Goal: Task Accomplishment & Management: Manage account settings

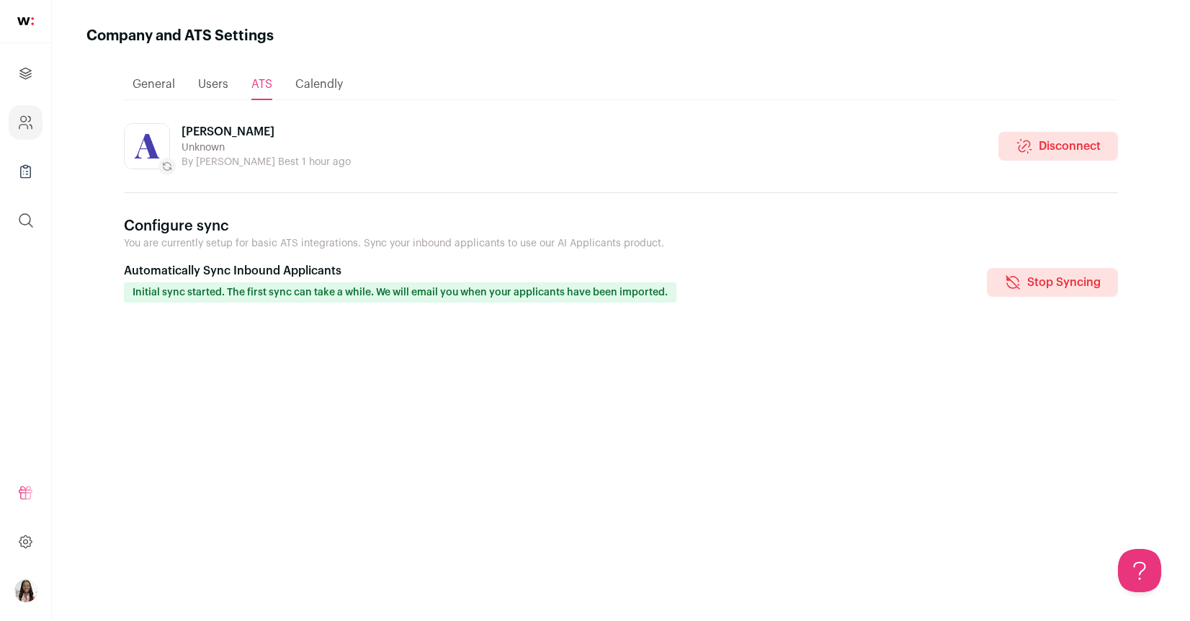
click at [164, 83] on span "General" at bounding box center [154, 85] width 42 height 12
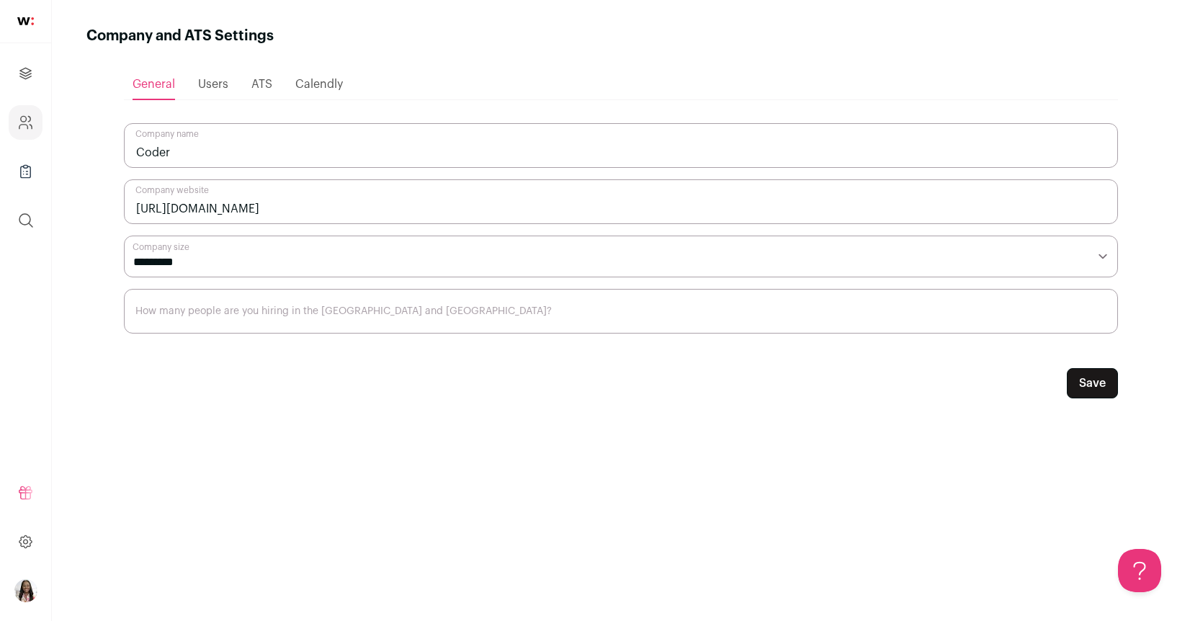
click at [226, 268] on select "**********" at bounding box center [621, 257] width 994 height 42
click at [207, 79] on span "Users" at bounding box center [213, 85] width 30 height 12
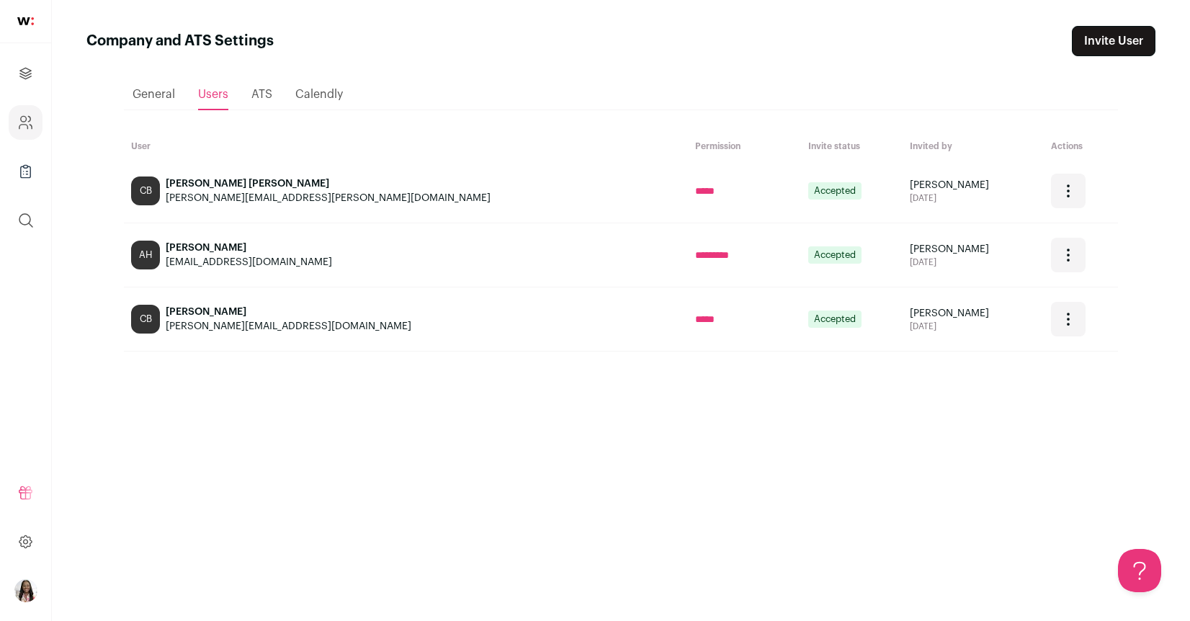
click at [250, 98] on ul "General Users ATS Calendly" at bounding box center [621, 94] width 994 height 31
click at [259, 97] on span "ATS" at bounding box center [261, 95] width 21 height 12
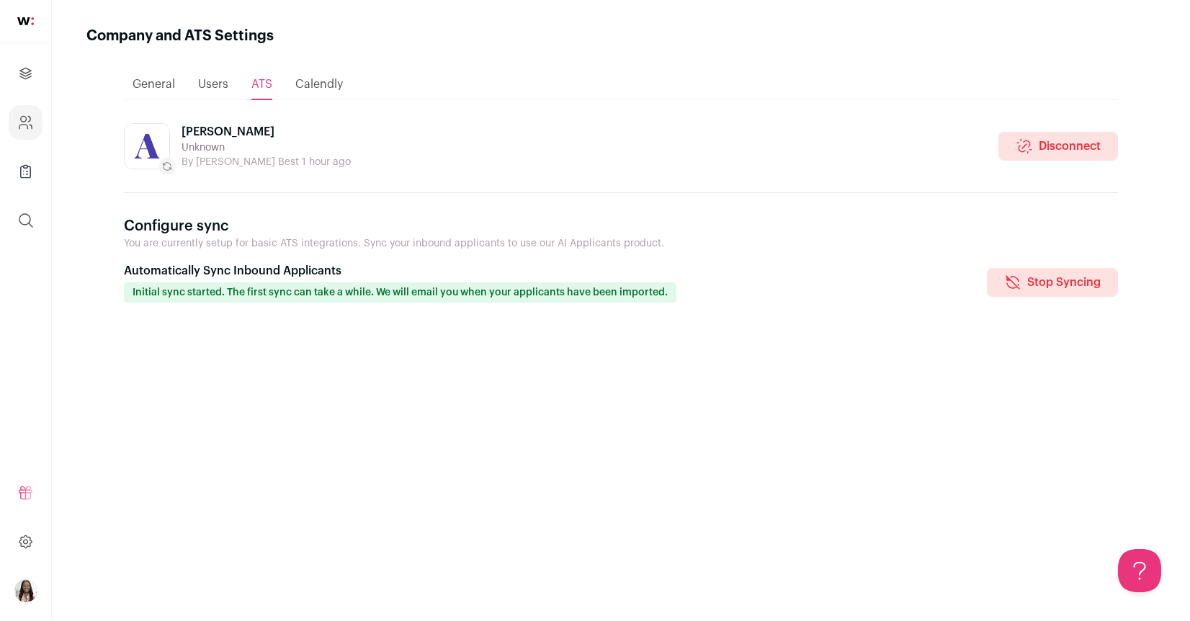
click at [317, 91] on div "Calendly" at bounding box center [319, 84] width 48 height 29
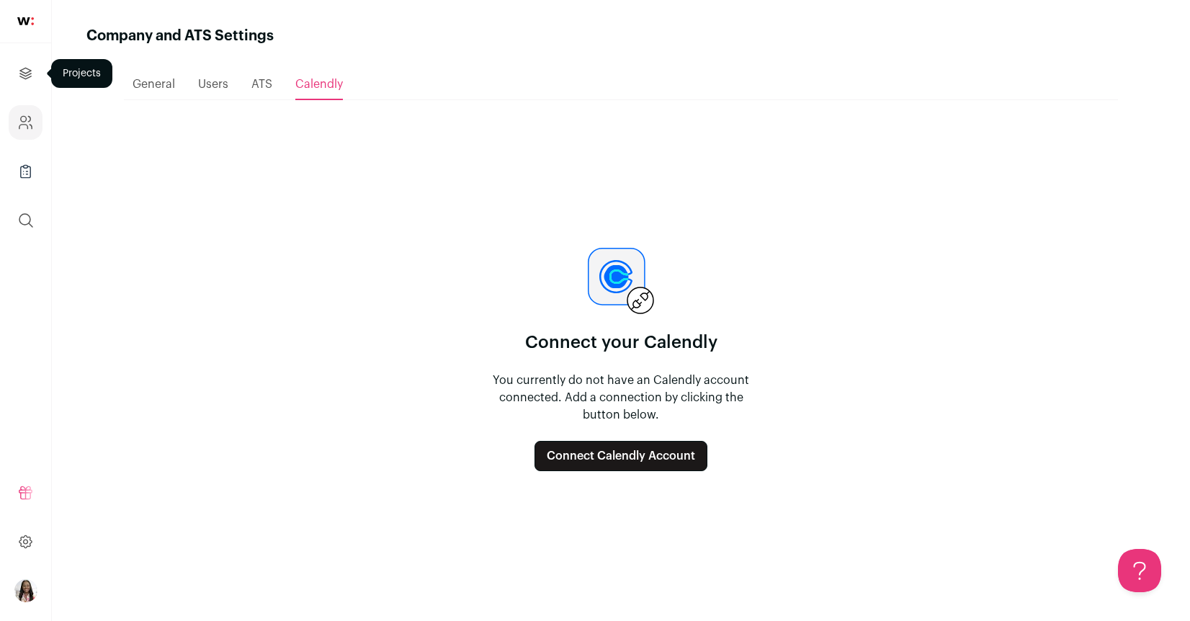
click at [30, 83] on link "Projects" at bounding box center [26, 73] width 34 height 35
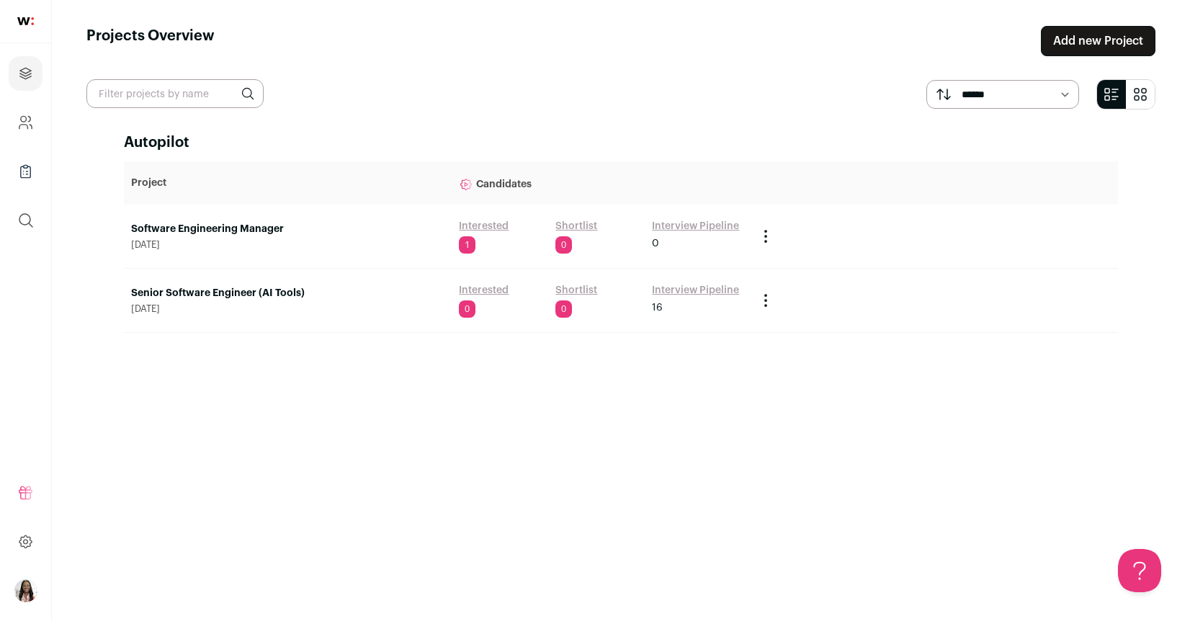
click at [260, 229] on link "Software Engineering Manager" at bounding box center [287, 229] width 313 height 14
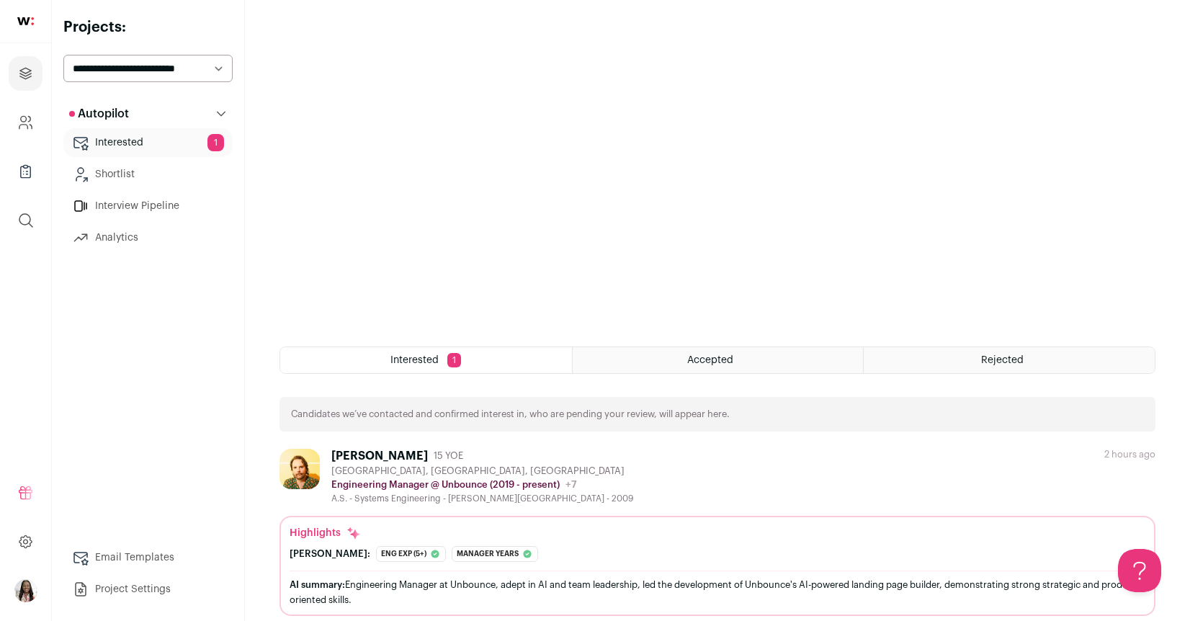
scroll to position [260, 0]
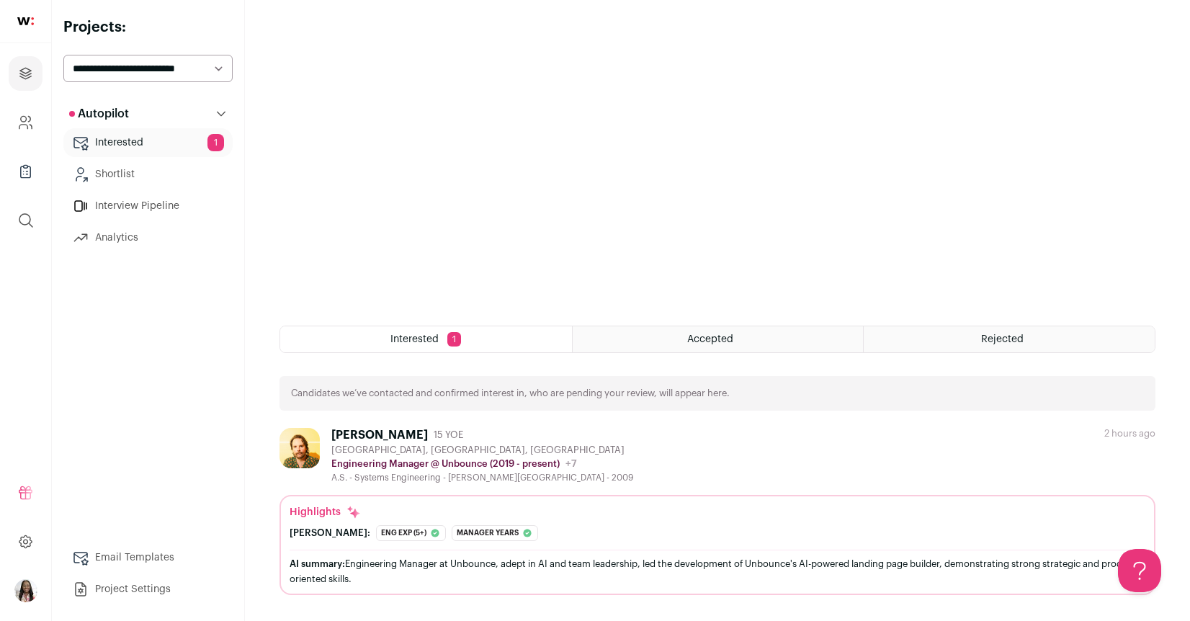
click at [586, 528] on div "Finch: Eng exp (5+) The candidate has accumulated around 13.92 years of experie…" at bounding box center [718, 533] width 856 height 16
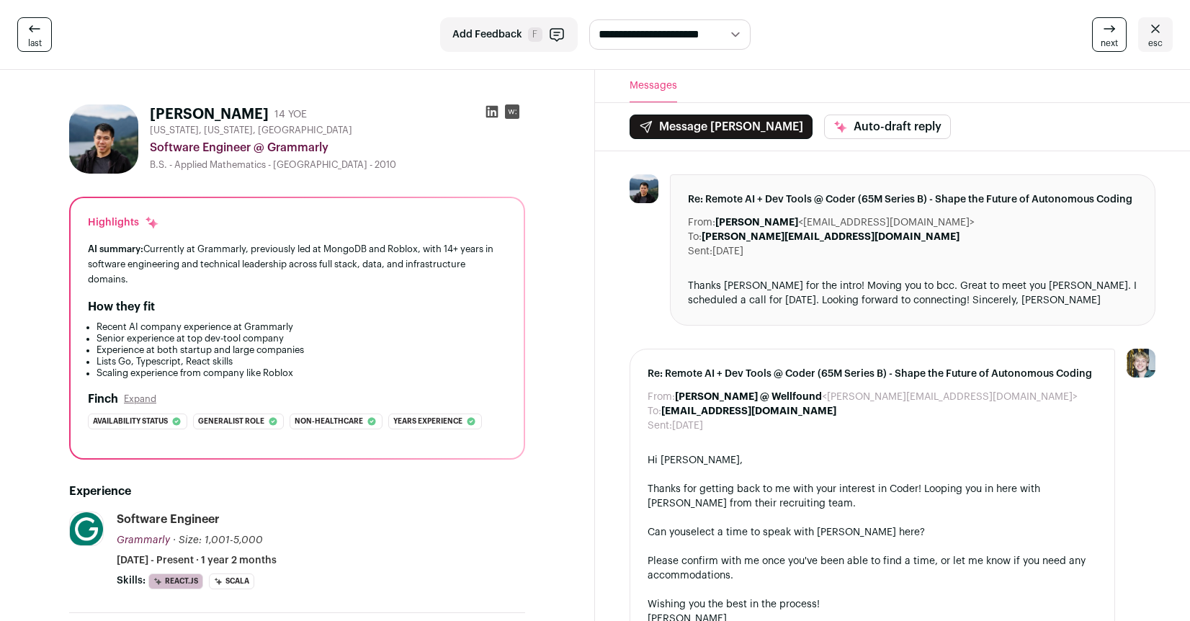
click at [725, 36] on select "**********" at bounding box center [669, 34] width 161 height 30
select select "**********"
click at [589, 19] on select "**********" at bounding box center [669, 34] width 161 height 30
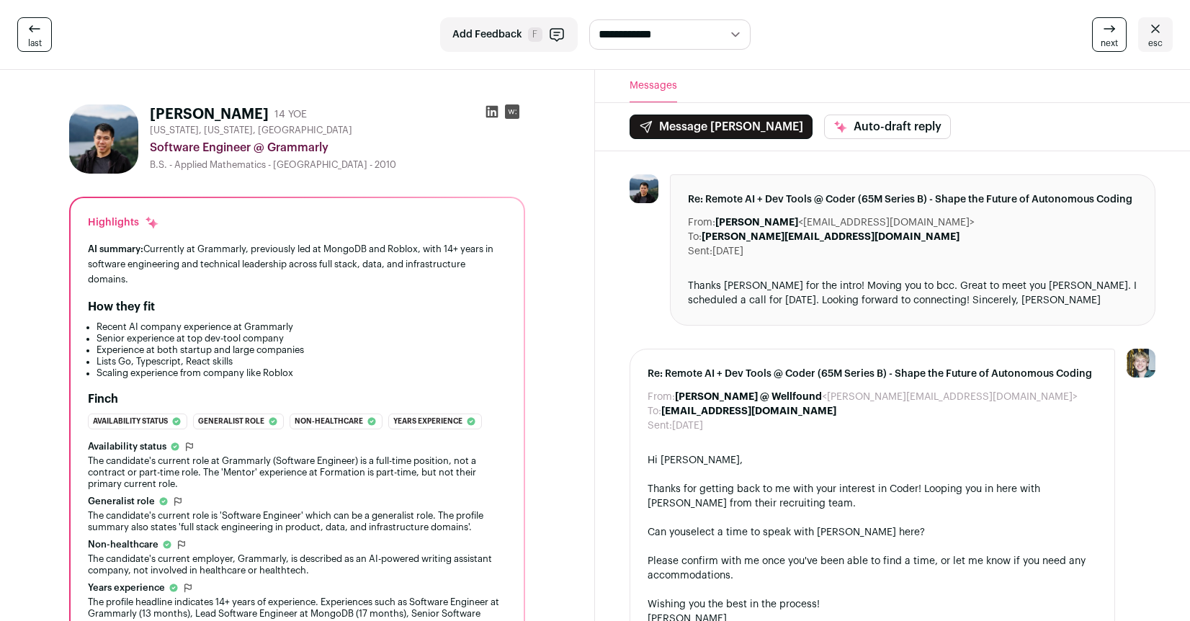
click at [1110, 37] on icon at bounding box center [1109, 28] width 17 height 17
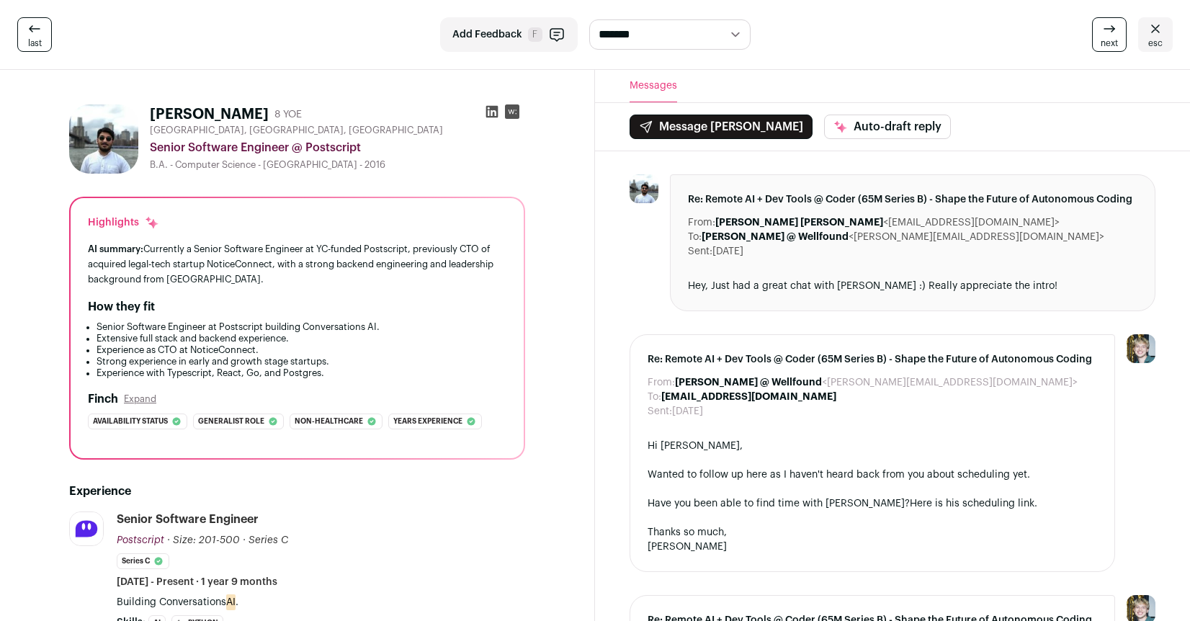
click at [1106, 30] on icon at bounding box center [1109, 28] width 17 height 17
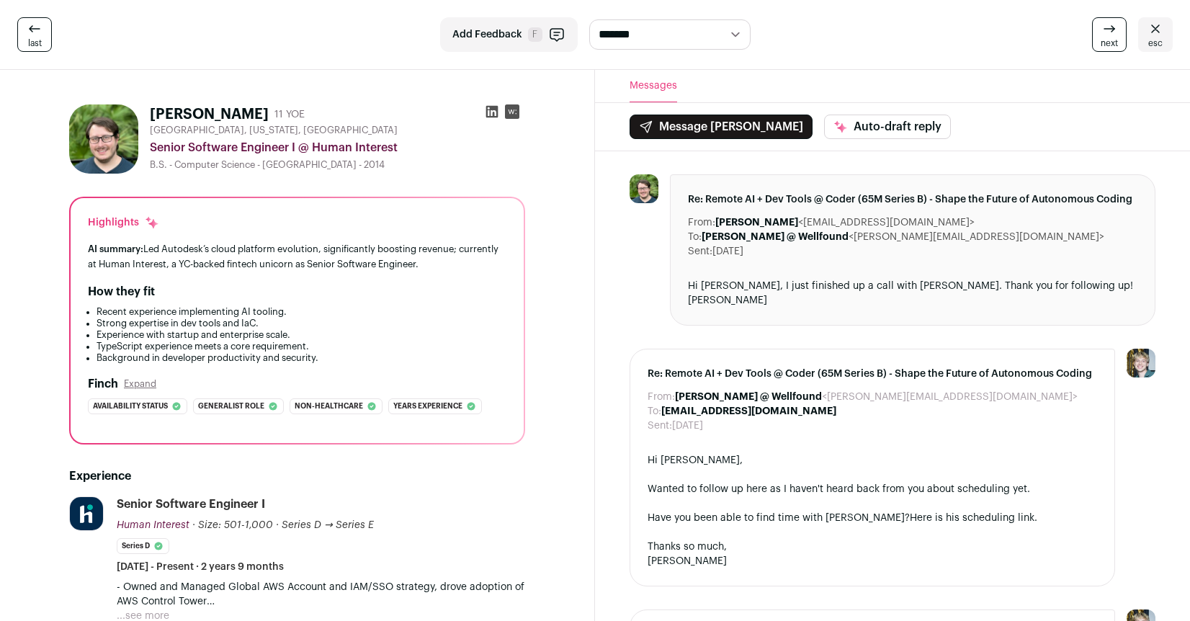
click at [1106, 30] on icon at bounding box center [1109, 28] width 17 height 17
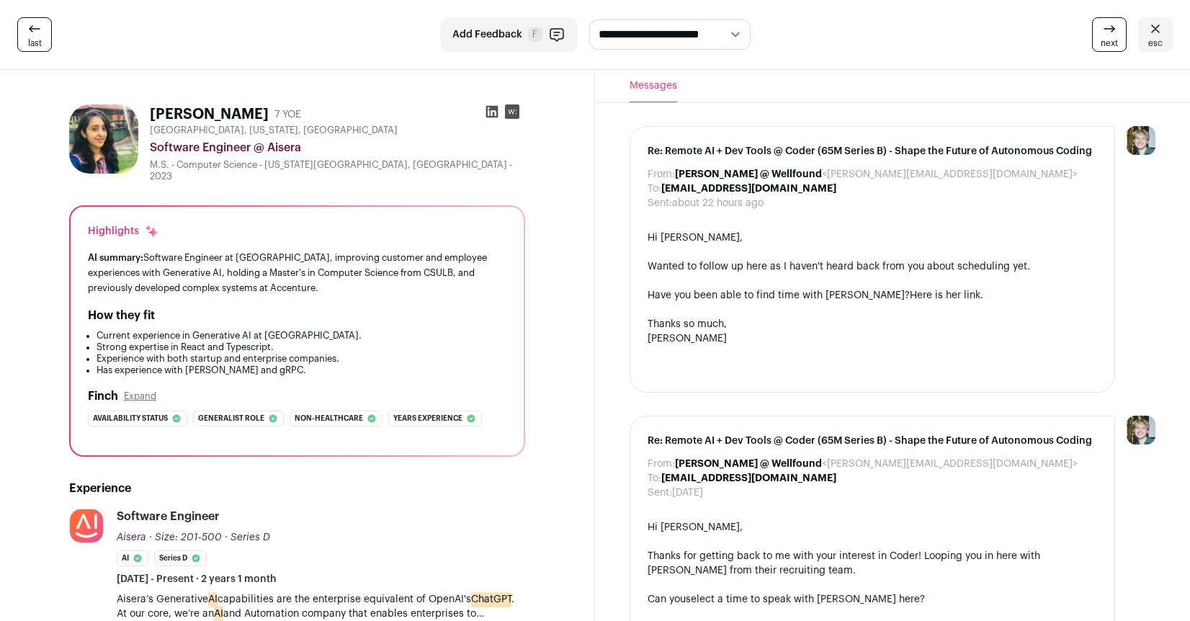
click at [39, 27] on icon at bounding box center [34, 28] width 17 height 17
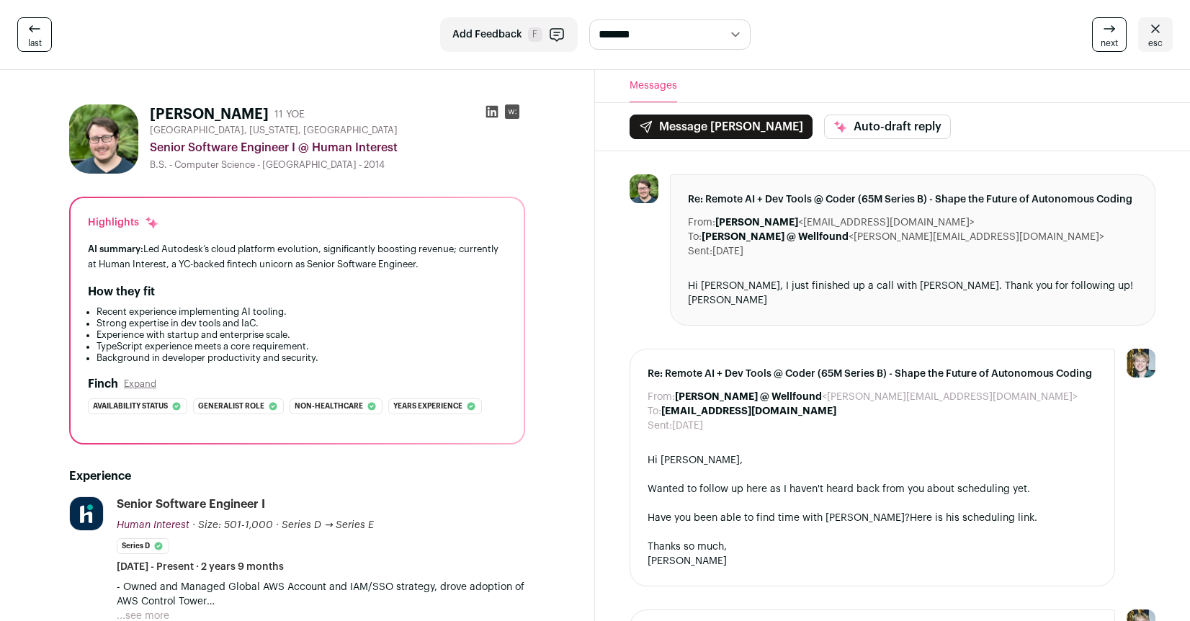
click at [39, 27] on icon at bounding box center [34, 28] width 17 height 17
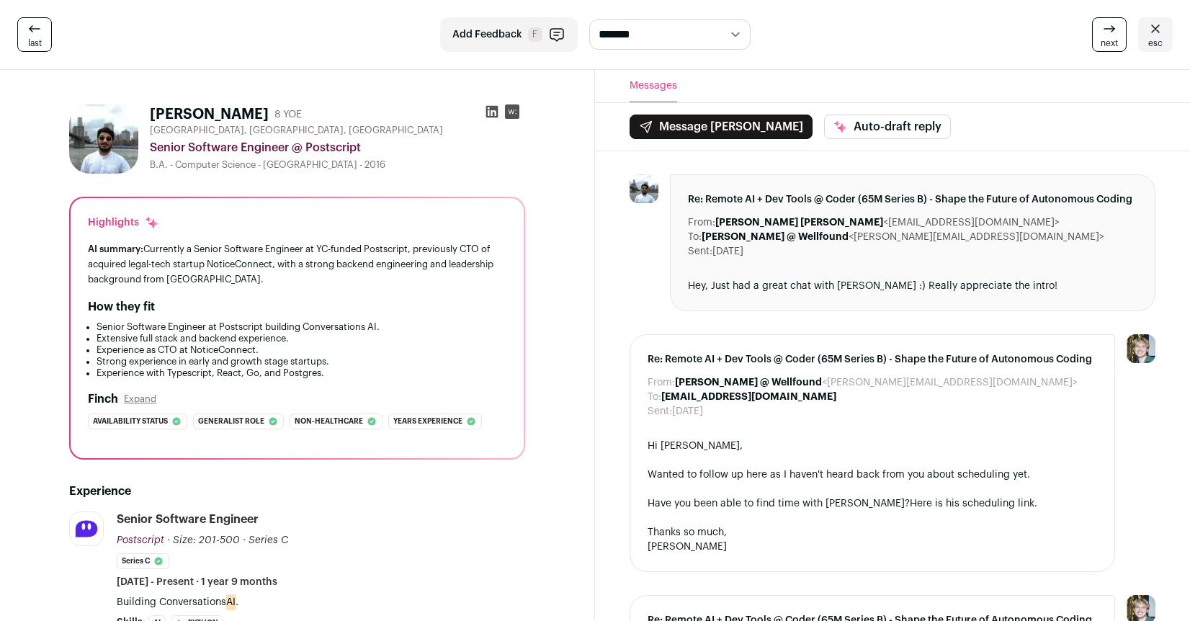
click at [39, 27] on icon at bounding box center [34, 28] width 17 height 17
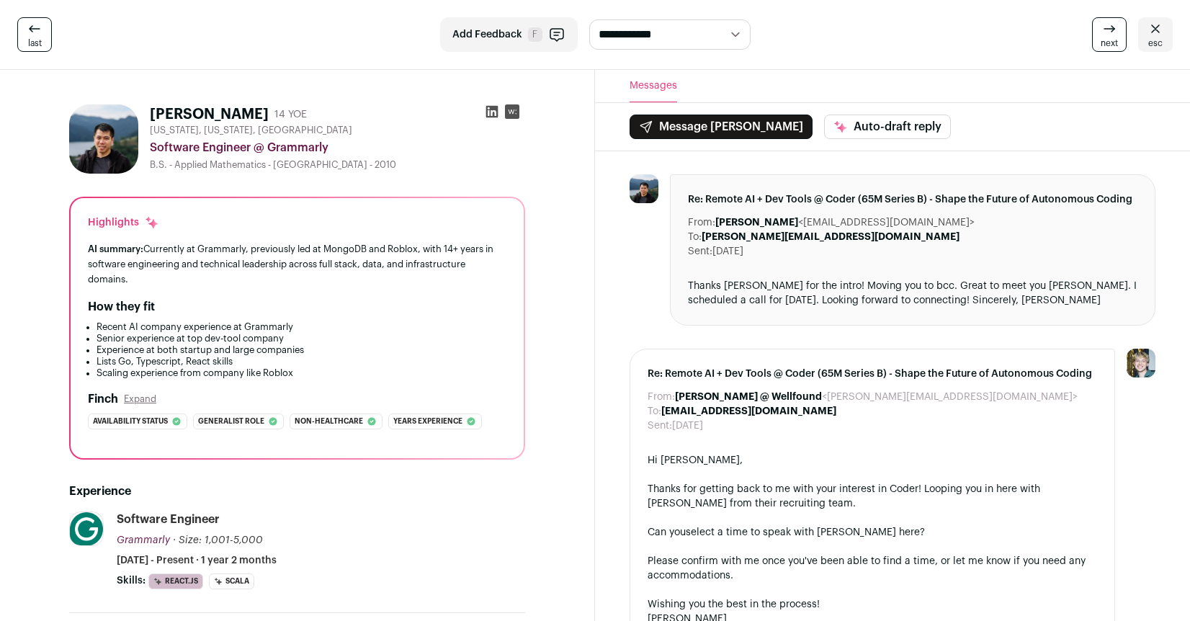
click at [39, 27] on icon at bounding box center [34, 28] width 17 height 17
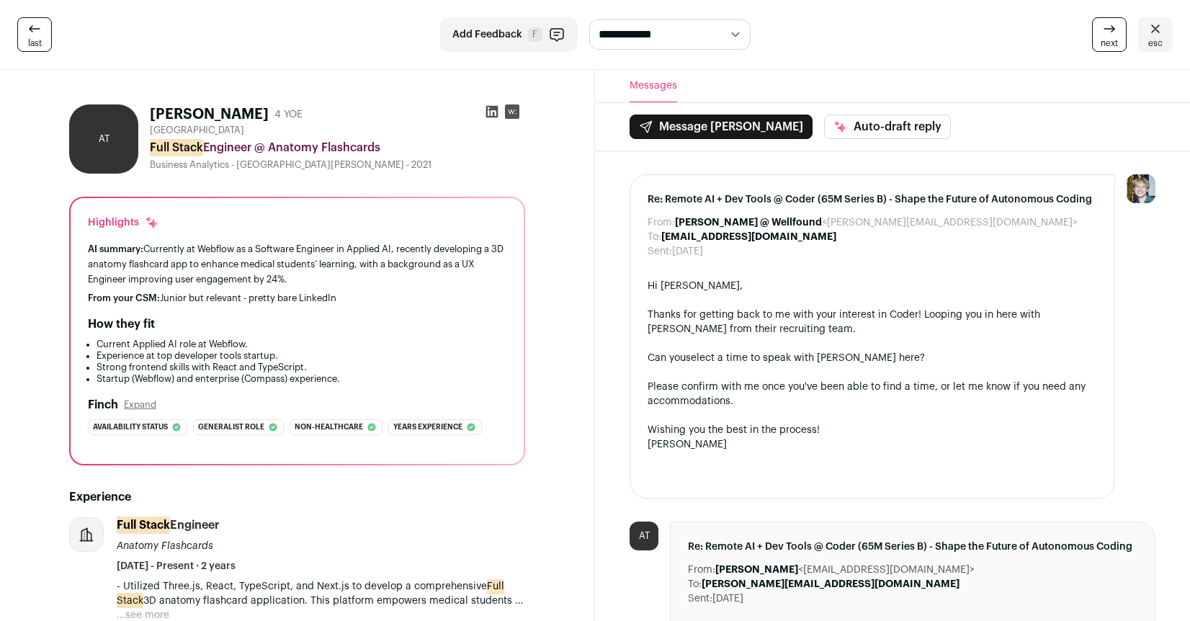
click at [39, 27] on icon at bounding box center [34, 28] width 17 height 17
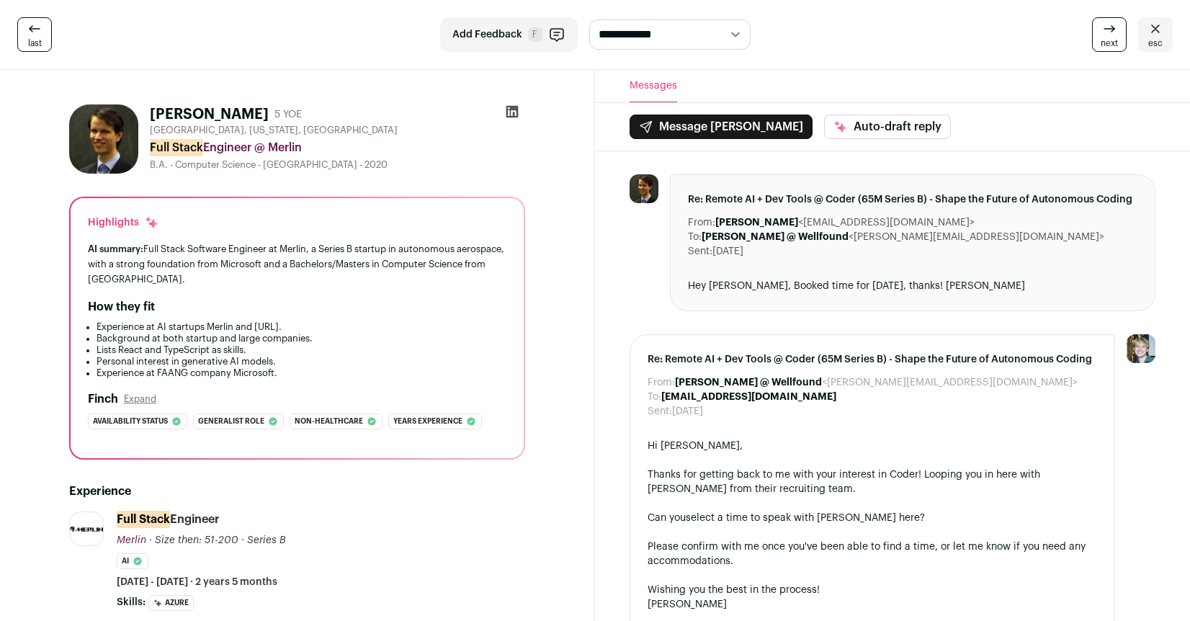
click at [39, 27] on icon at bounding box center [34, 28] width 17 height 17
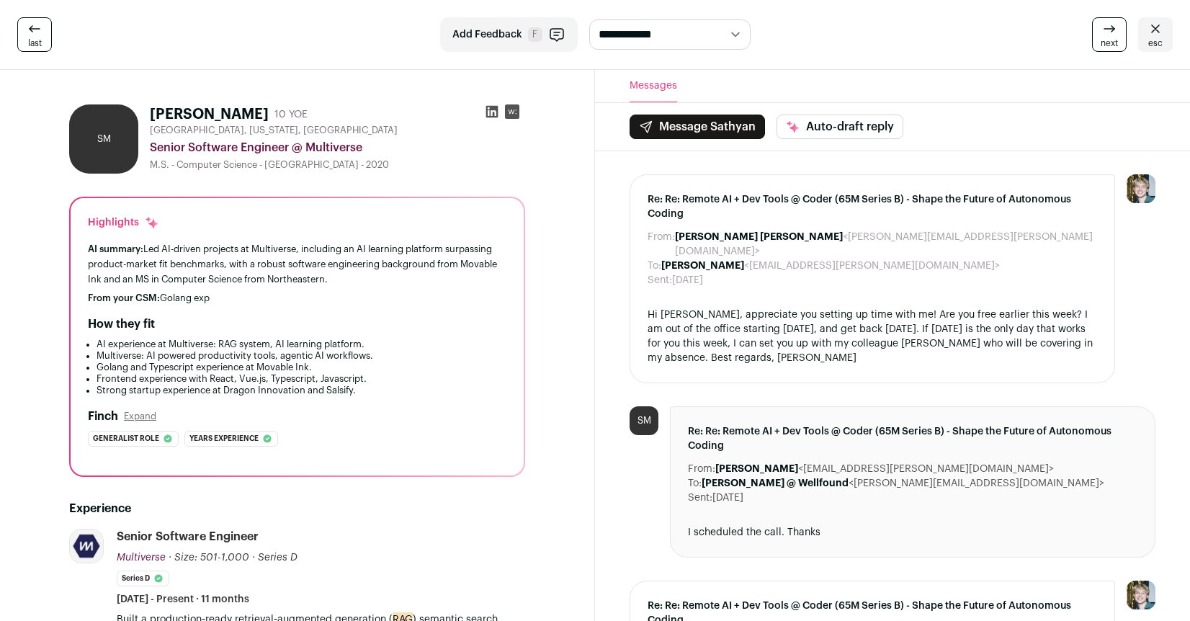
click at [39, 27] on icon at bounding box center [34, 28] width 17 height 17
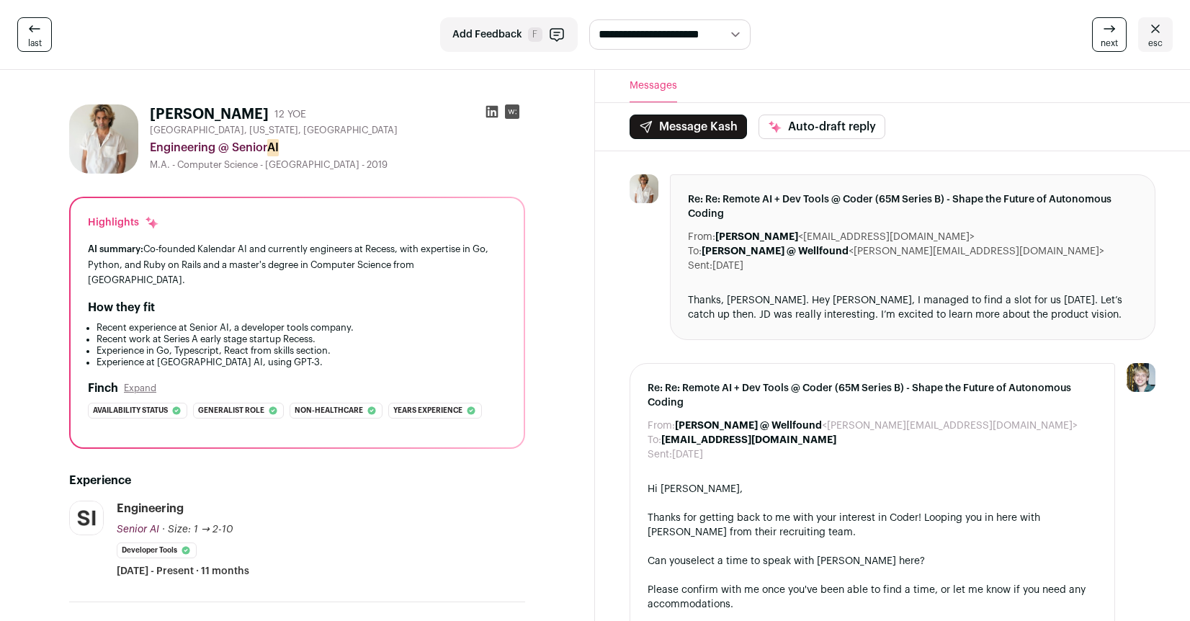
click at [39, 27] on icon at bounding box center [34, 28] width 17 height 17
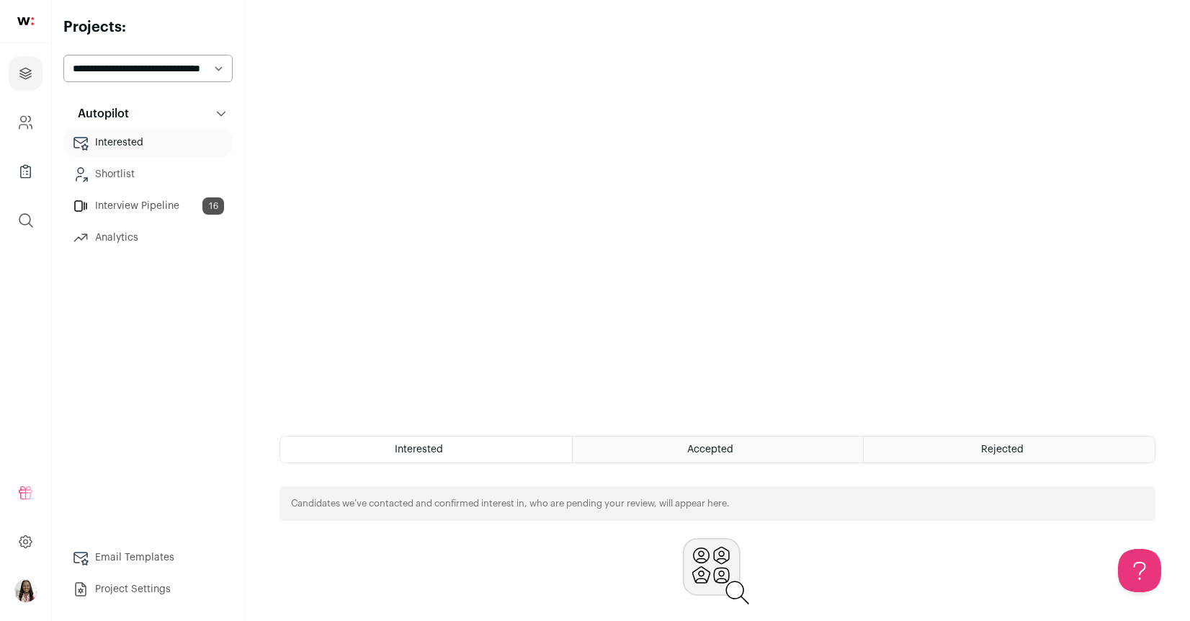
scroll to position [151, 0]
click at [149, 214] on link "Interview Pipeline 16" at bounding box center [147, 206] width 169 height 29
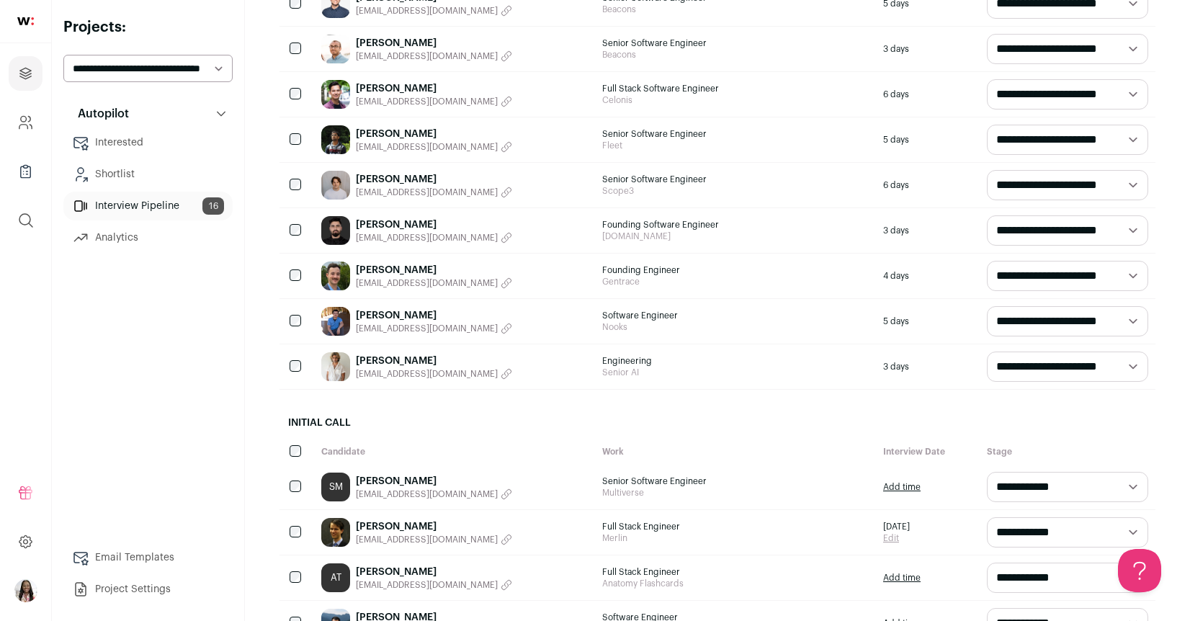
scroll to position [296, 0]
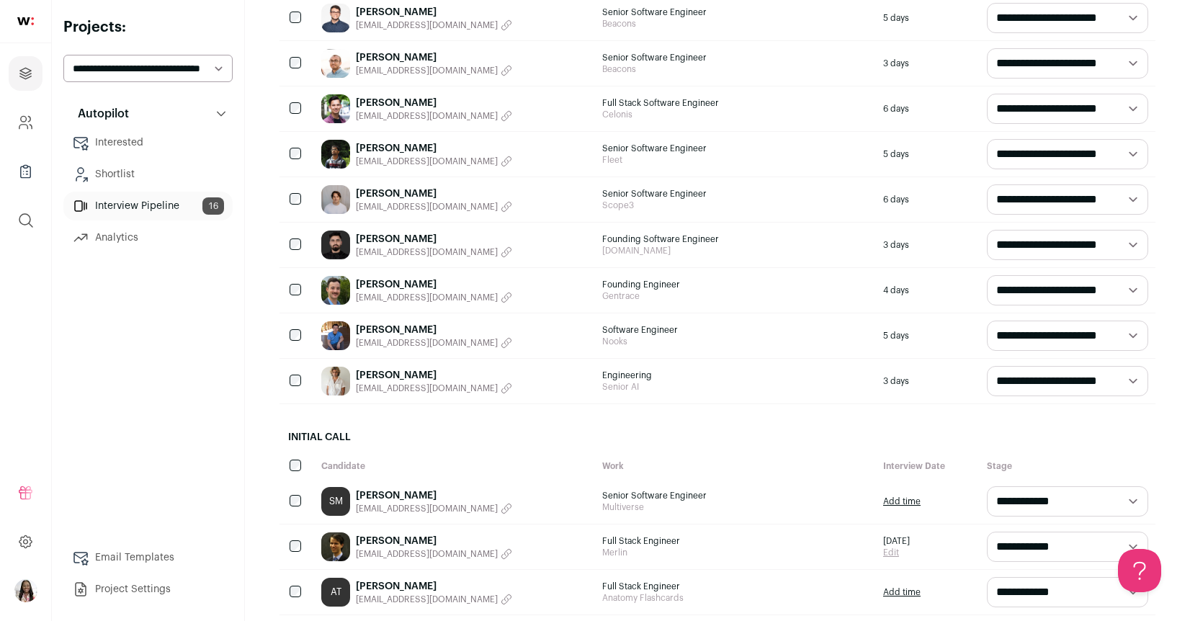
click at [374, 195] on link "Ben Miner" at bounding box center [434, 194] width 156 height 14
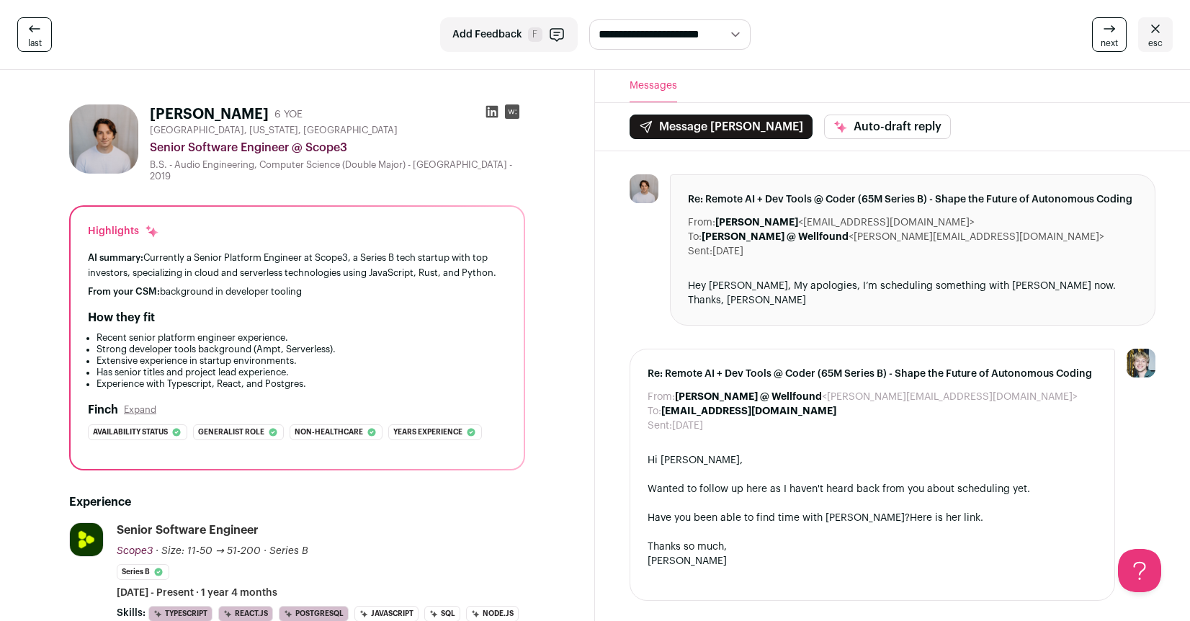
click at [701, 48] on select "**********" at bounding box center [669, 34] width 161 height 30
select select "**********"
click at [589, 19] on select "**********" at bounding box center [669, 34] width 161 height 30
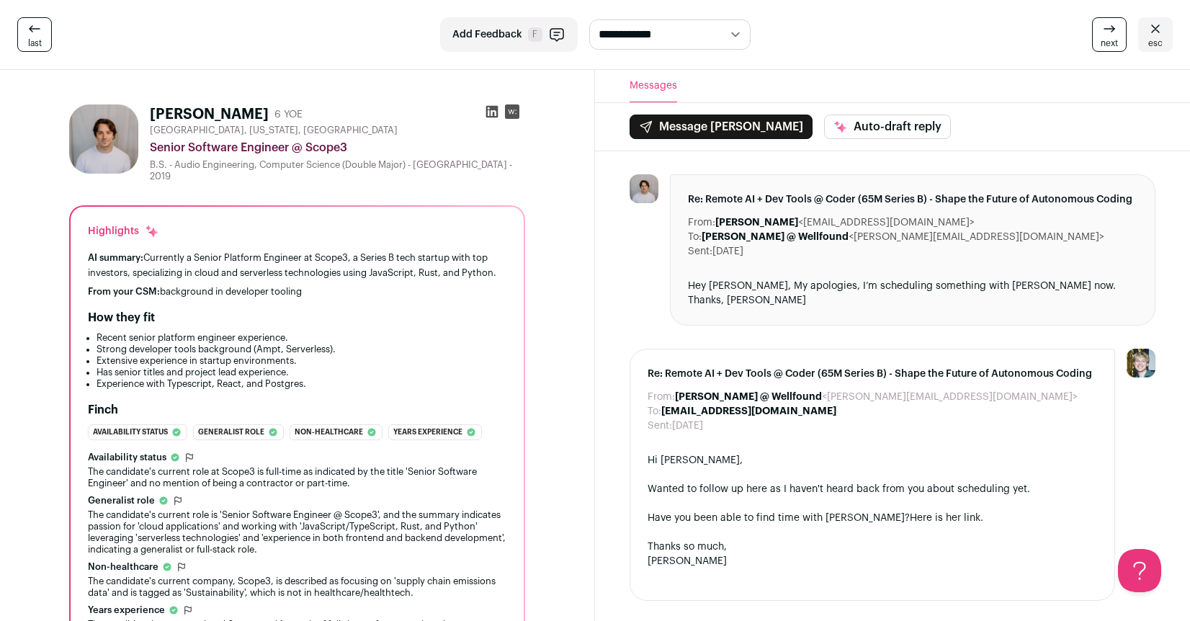
click at [37, 24] on icon at bounding box center [34, 28] width 17 height 17
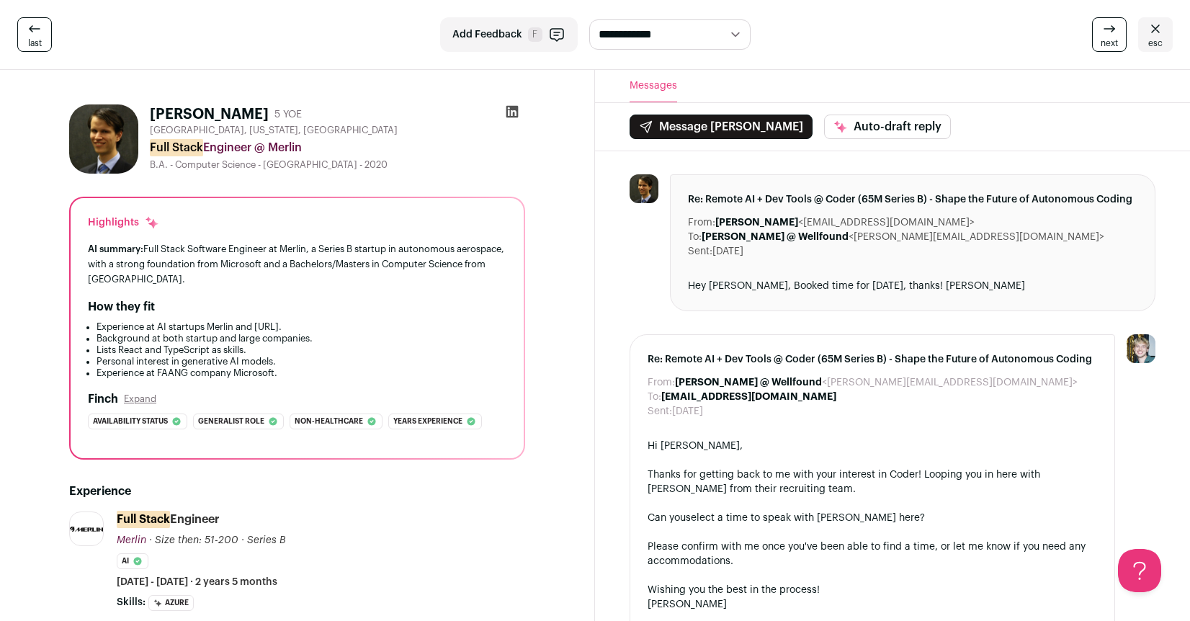
click at [1138, 35] on link "esc" at bounding box center [1155, 34] width 35 height 35
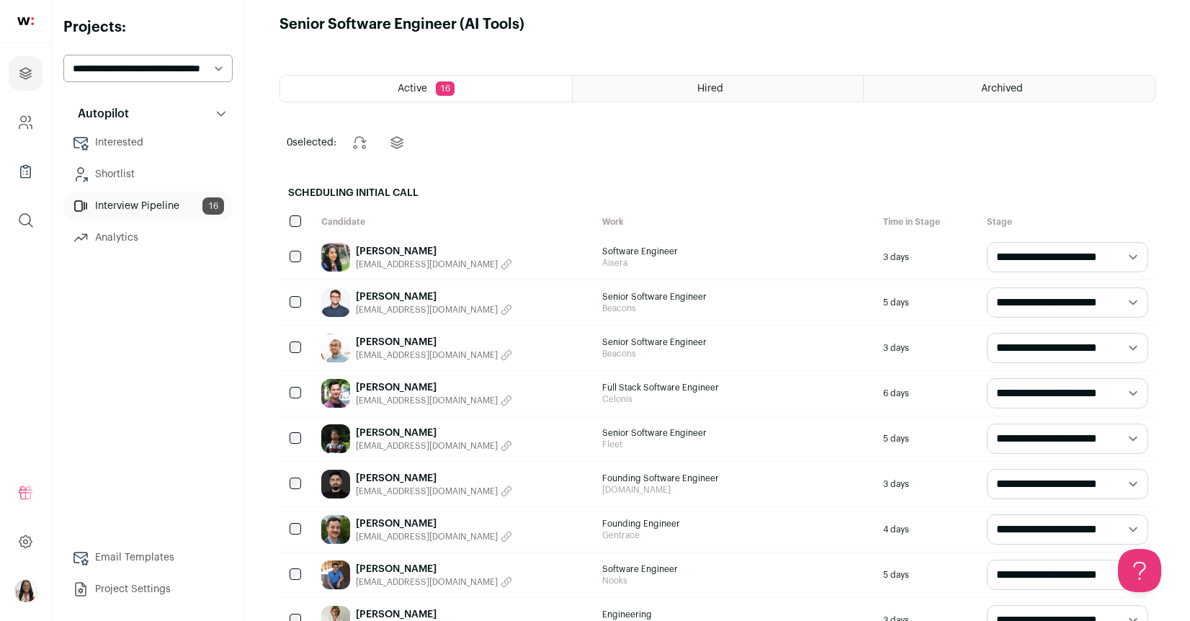
scroll to position [13, 0]
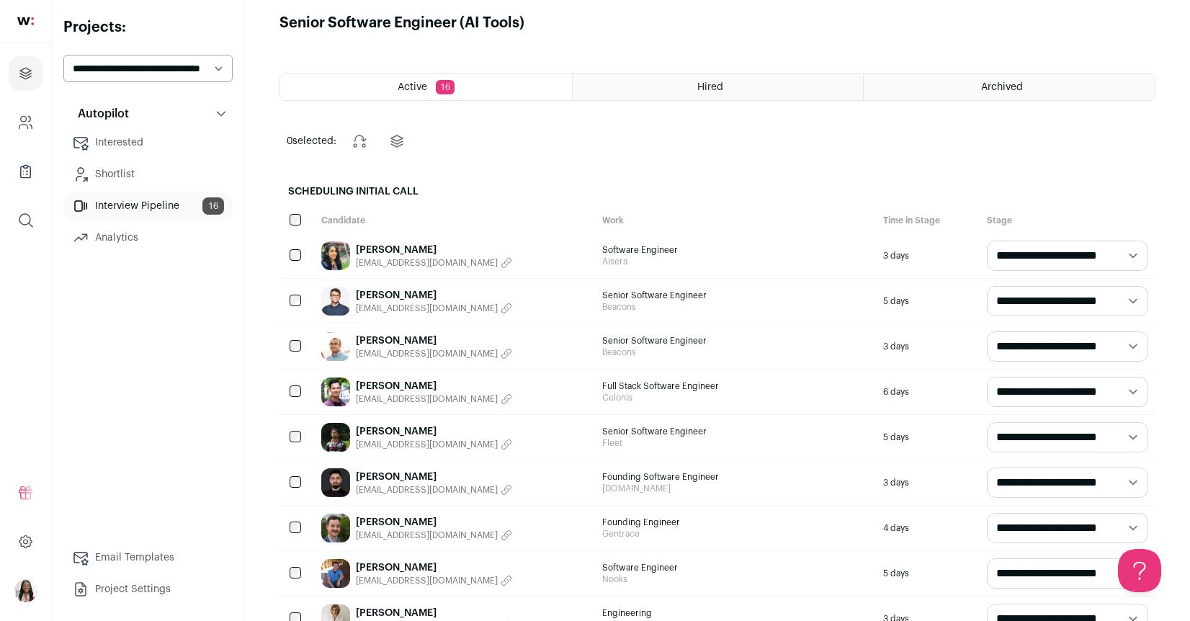
click at [378, 388] on link "Alec Marcum" at bounding box center [434, 386] width 156 height 14
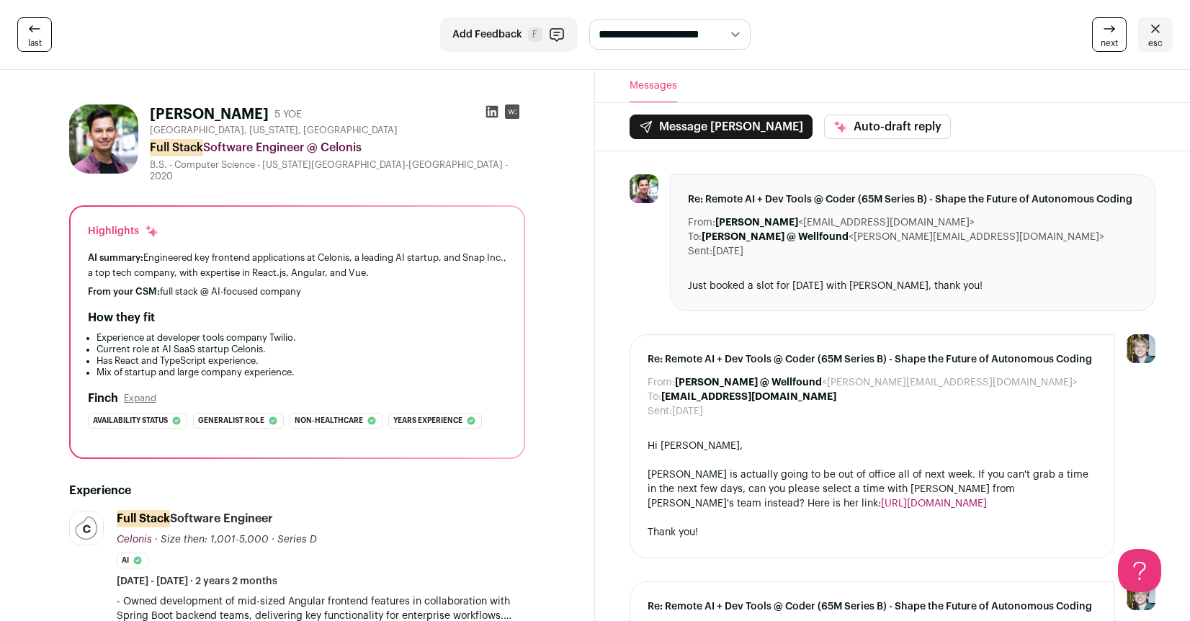
click at [42, 40] on link "last" at bounding box center [34, 34] width 35 height 35
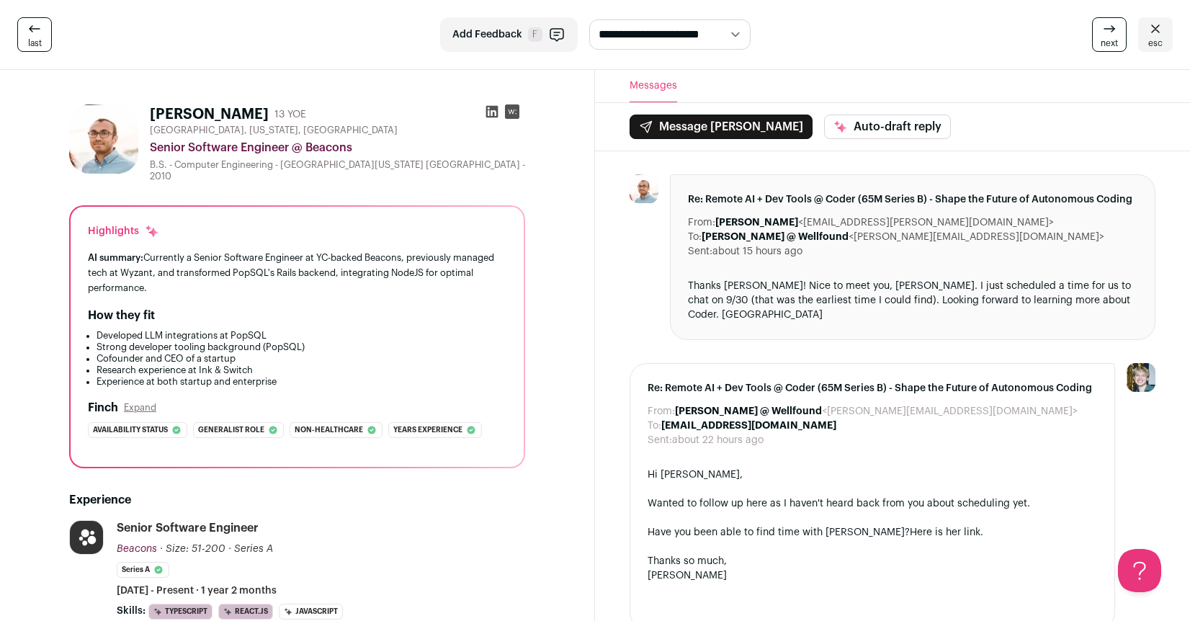
click at [1115, 36] on icon at bounding box center [1109, 28] width 17 height 17
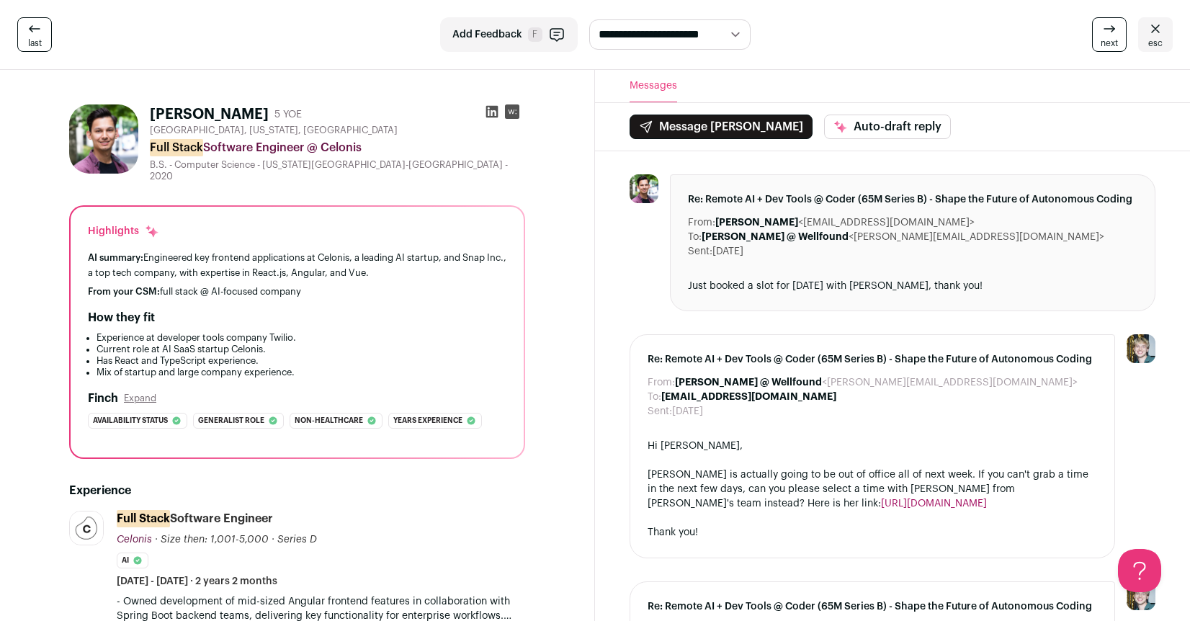
click at [1155, 32] on icon at bounding box center [1155, 28] width 17 height 17
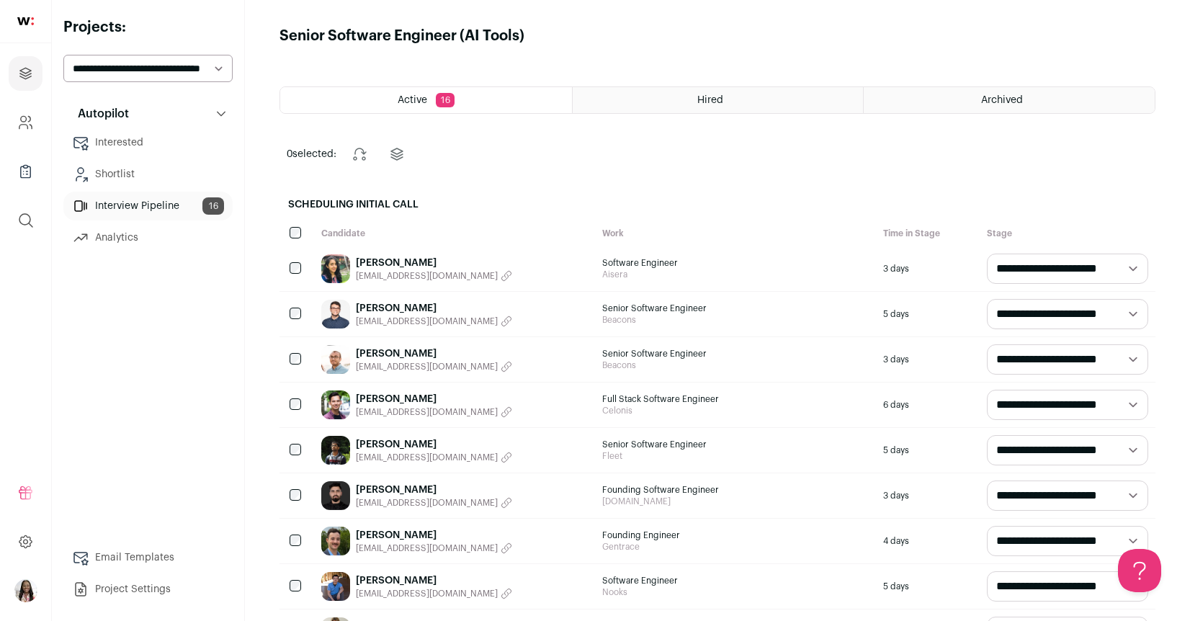
click at [501, 413] on icon "button" at bounding box center [507, 412] width 12 height 12
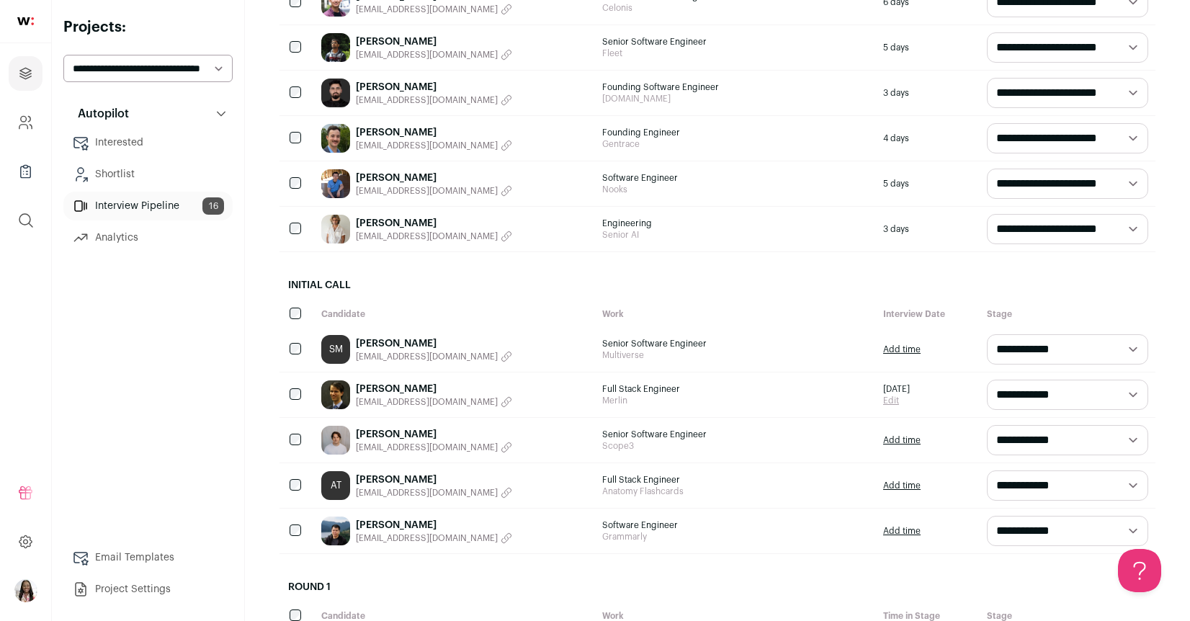
scroll to position [403, 0]
click at [501, 401] on icon "button" at bounding box center [507, 401] width 12 height 12
